Goal: Download file/media

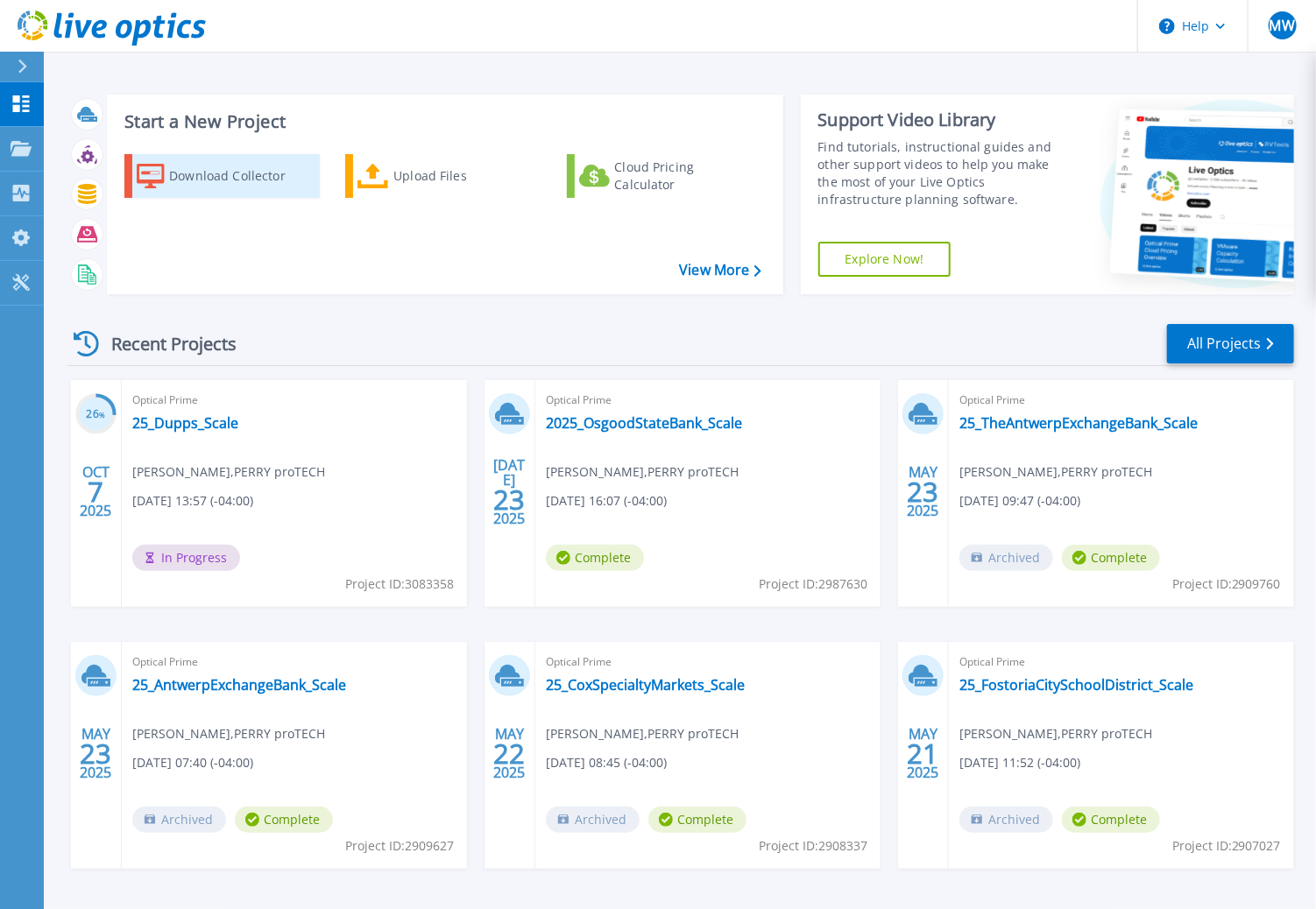
click at [213, 179] on div "Download Collector" at bounding box center [239, 176] width 140 height 35
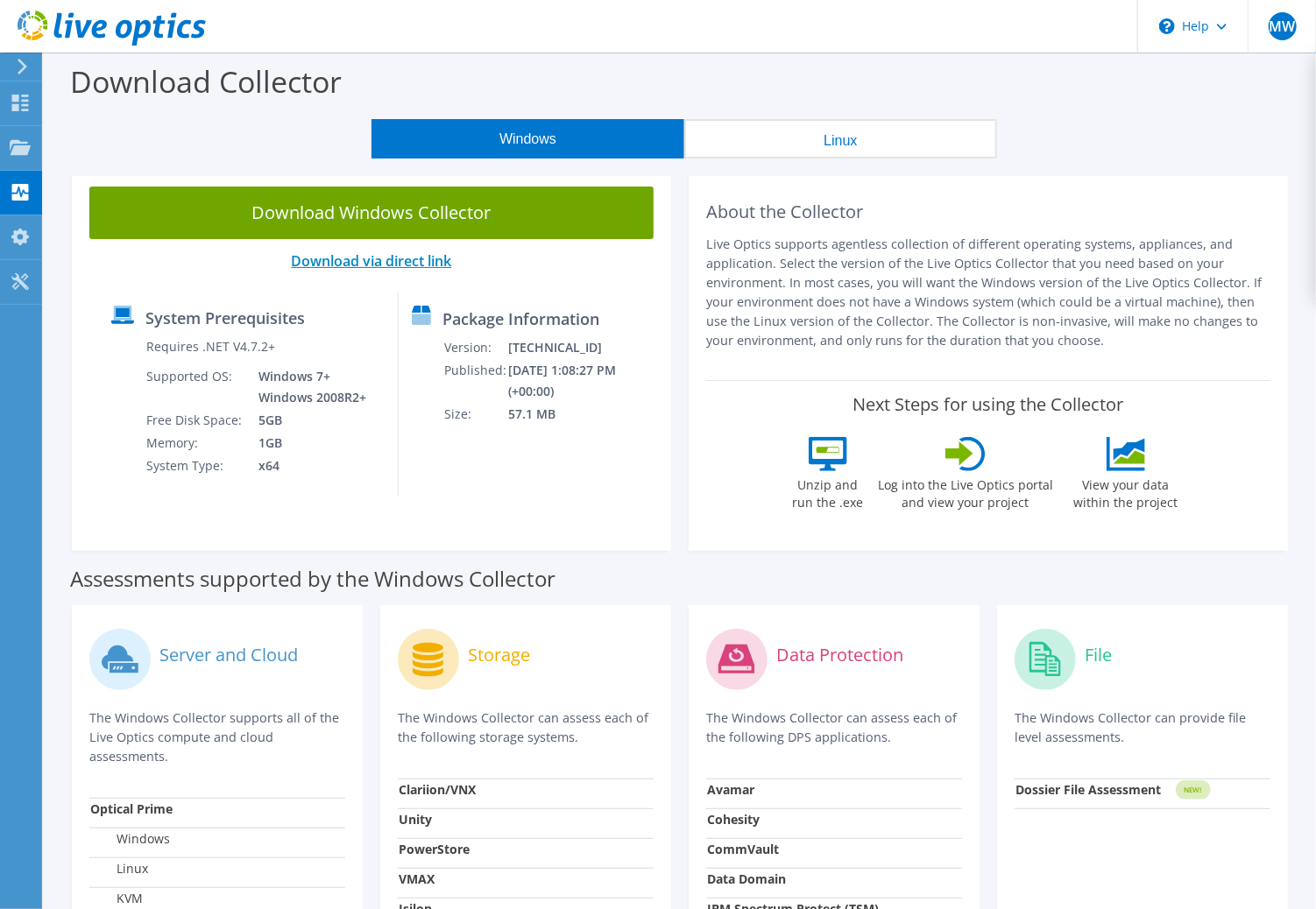
click at [417, 268] on link "Download via direct link" at bounding box center [371, 261] width 160 height 19
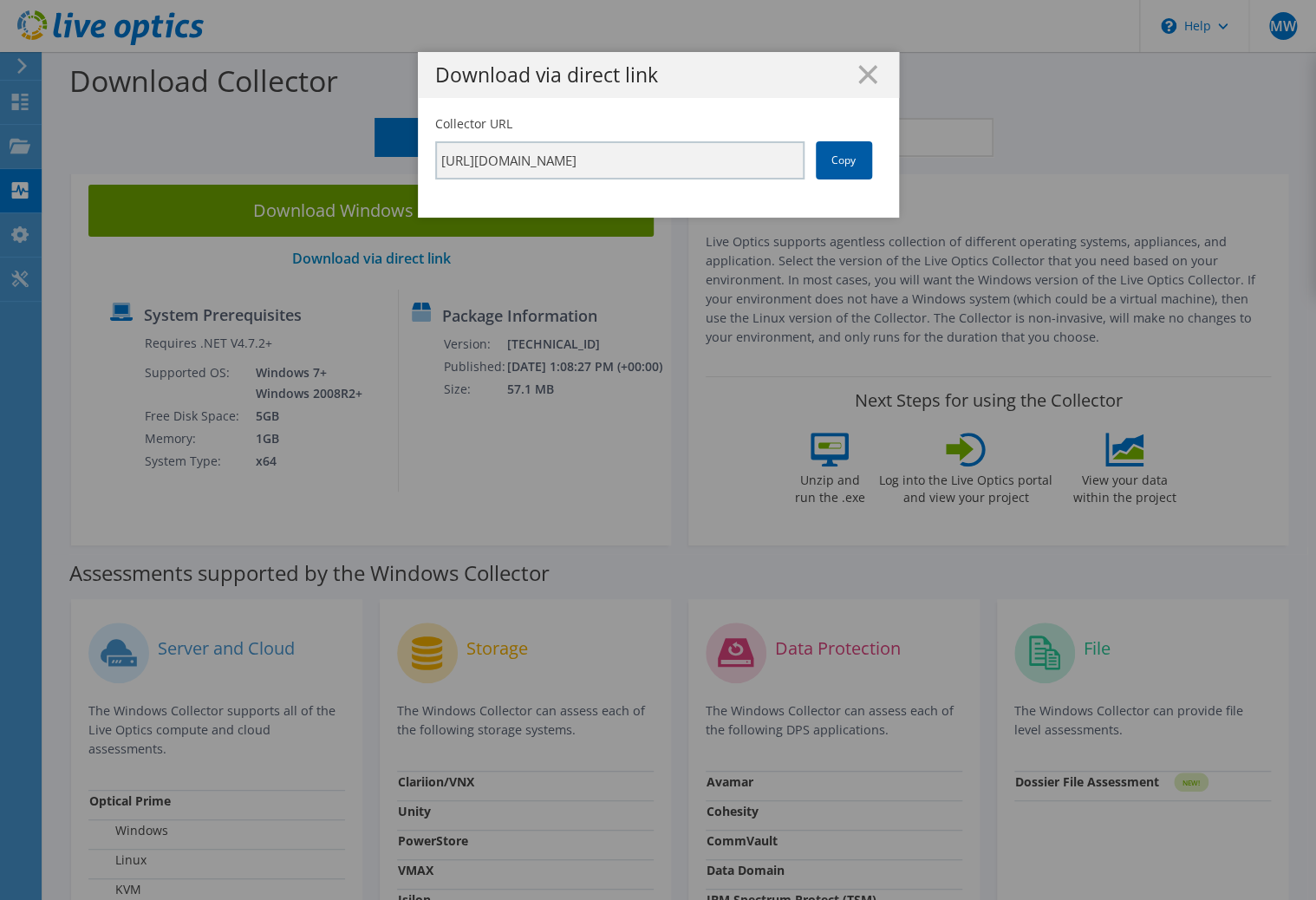
click at [834, 163] on link "Copy" at bounding box center [844, 160] width 56 height 39
click at [279, 196] on div "Download via direct link Collector URL [URL][DOMAIN_NAME] Copy" at bounding box center [658, 449] width 1316 height 796
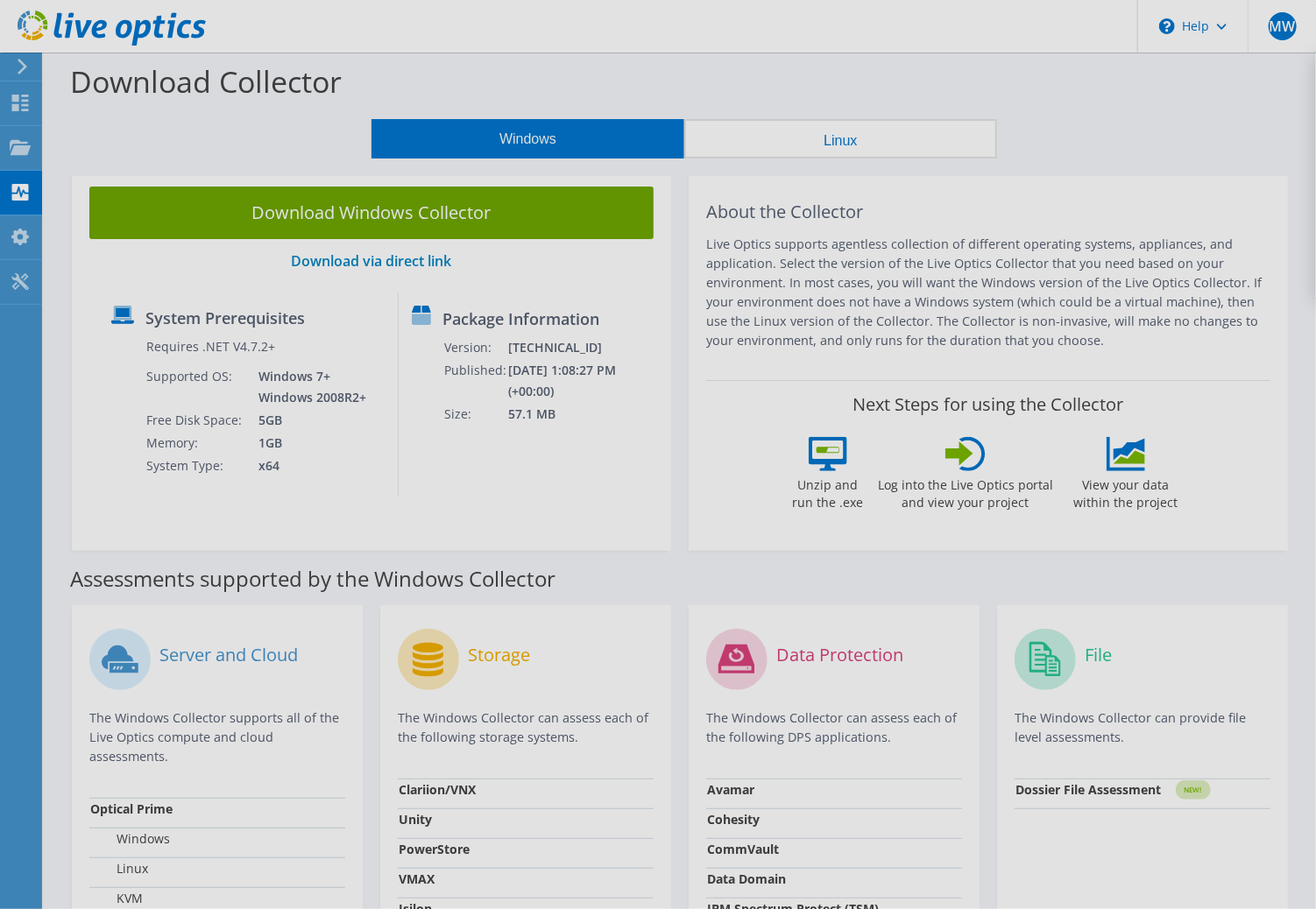
click at [290, 214] on div at bounding box center [658, 454] width 1316 height 909
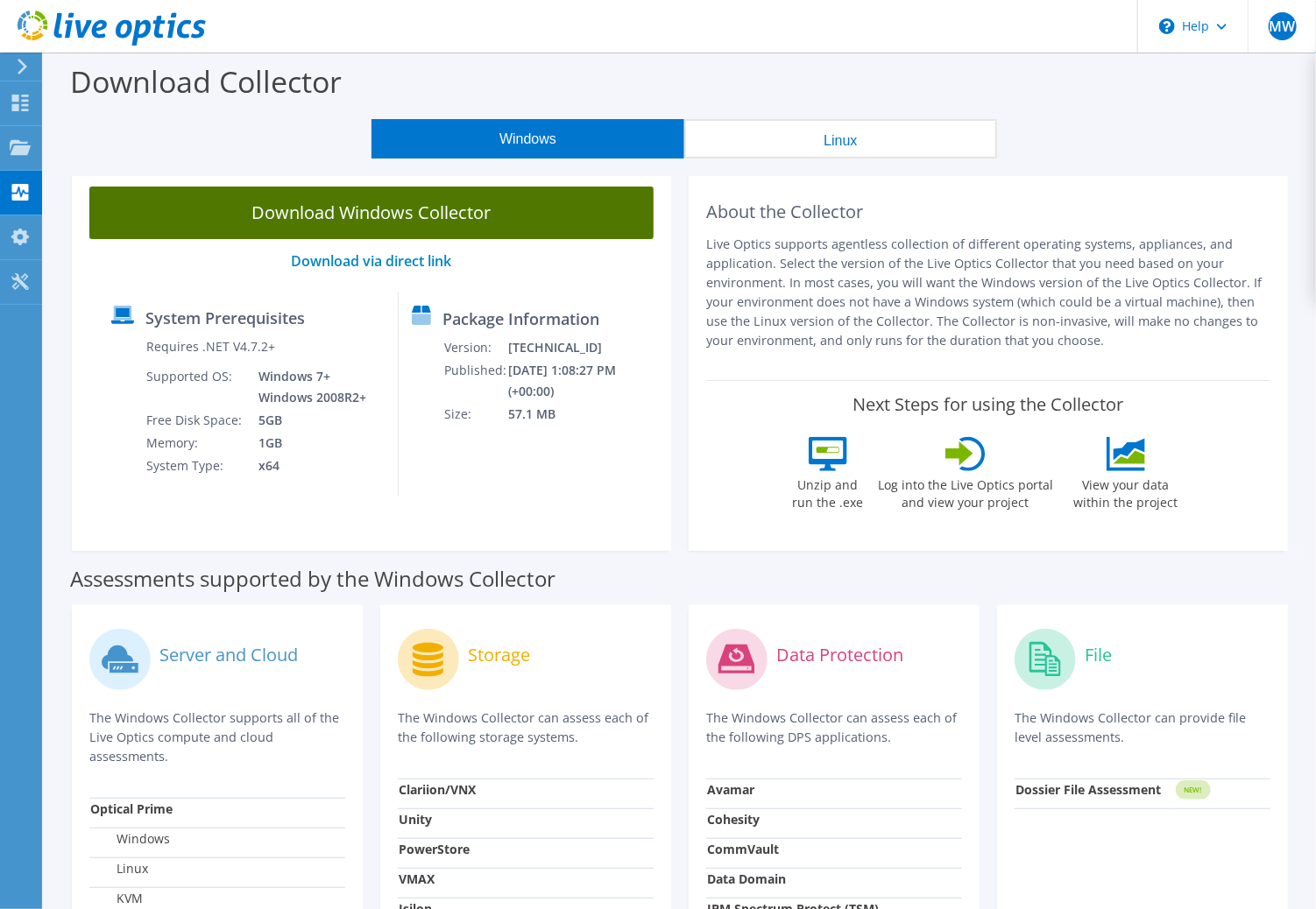
click at [299, 220] on link "Download Windows Collector" at bounding box center [371, 213] width 565 height 52
